Goal: Information Seeking & Learning: Learn about a topic

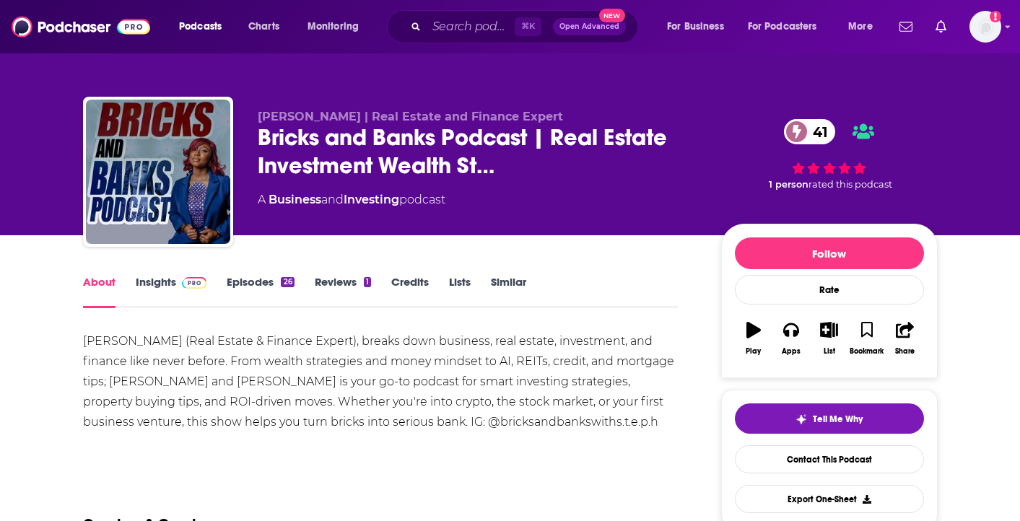
click at [167, 282] on link "Insights" at bounding box center [171, 291] width 71 height 33
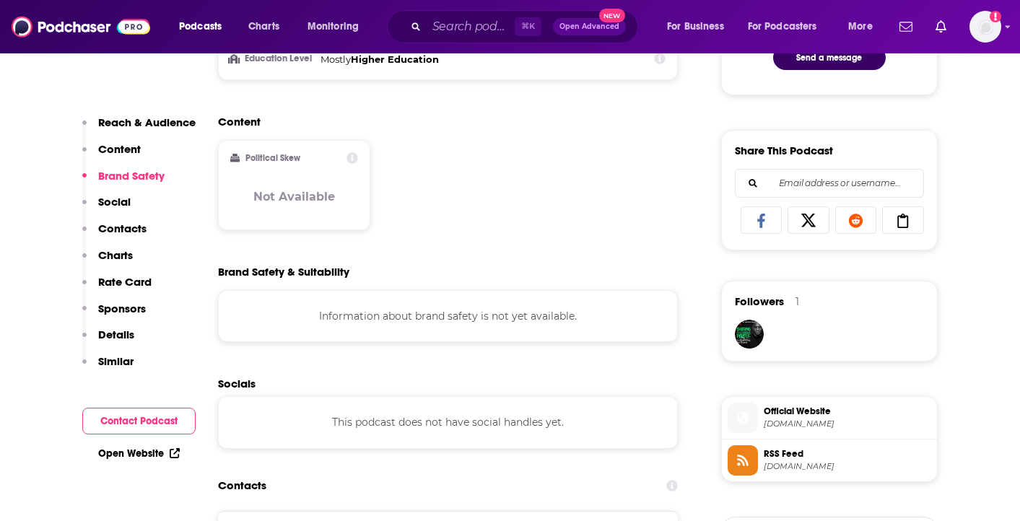
scroll to position [464, 0]
